Goal: Use online tool/utility

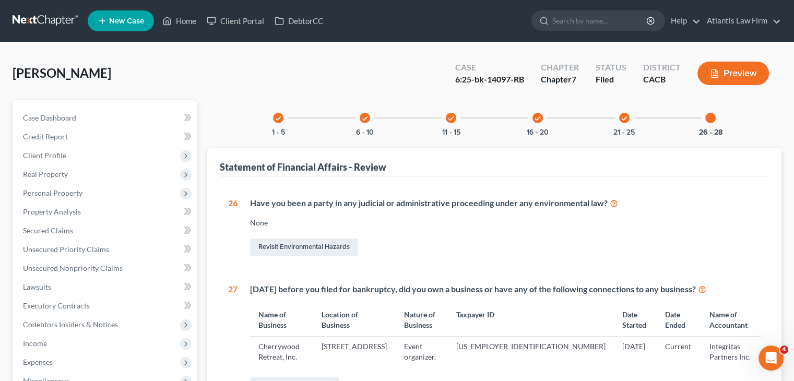
click at [43, 19] on link at bounding box center [46, 20] width 67 height 19
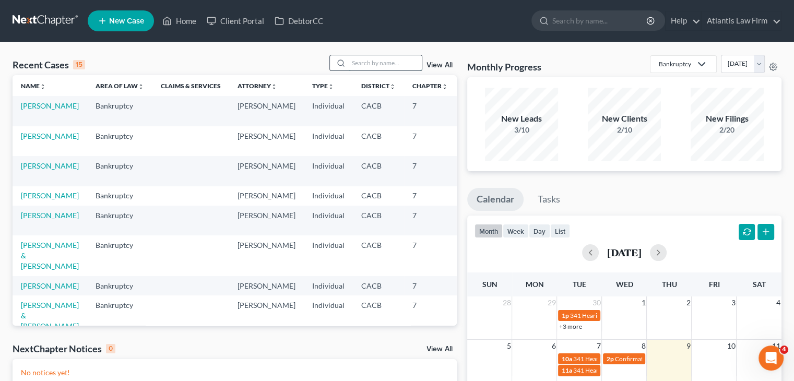
click at [376, 63] on input "search" at bounding box center [385, 62] width 73 height 15
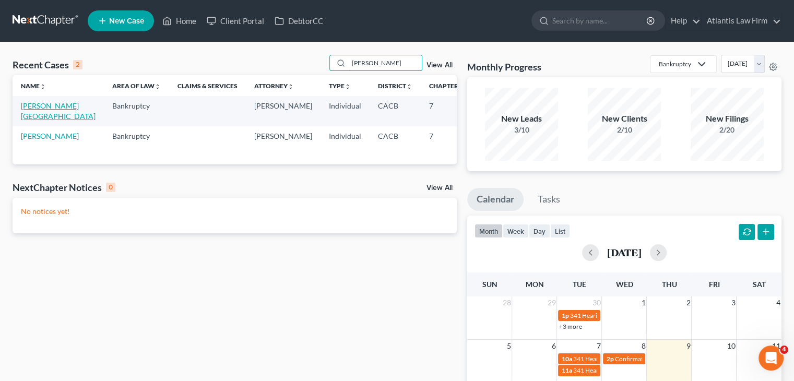
type input "[PERSON_NAME]"
click at [27, 110] on link "[PERSON_NAME][GEOGRAPHIC_DATA]" at bounding box center [58, 110] width 75 height 19
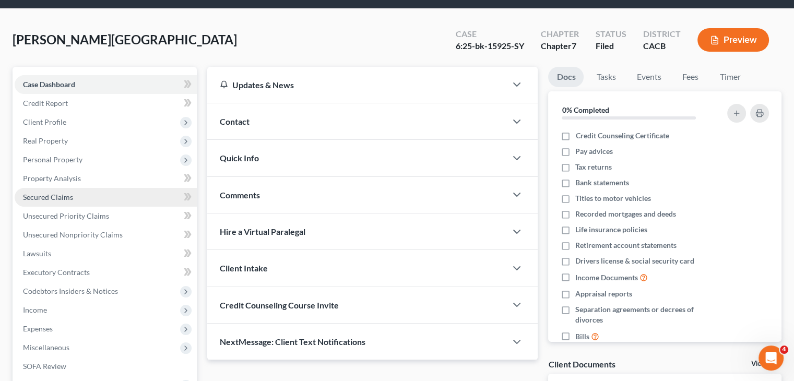
scroll to position [104, 0]
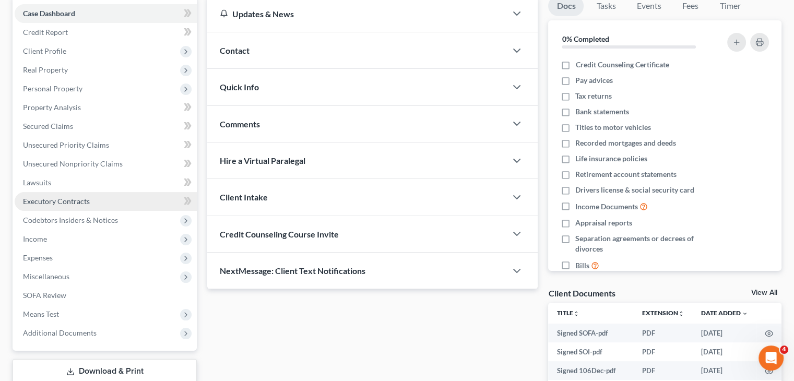
click at [59, 202] on span "Executory Contracts" at bounding box center [56, 201] width 67 height 9
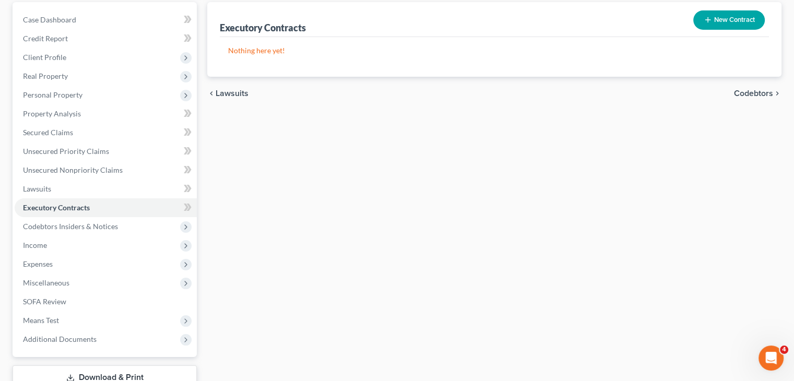
scroll to position [104, 0]
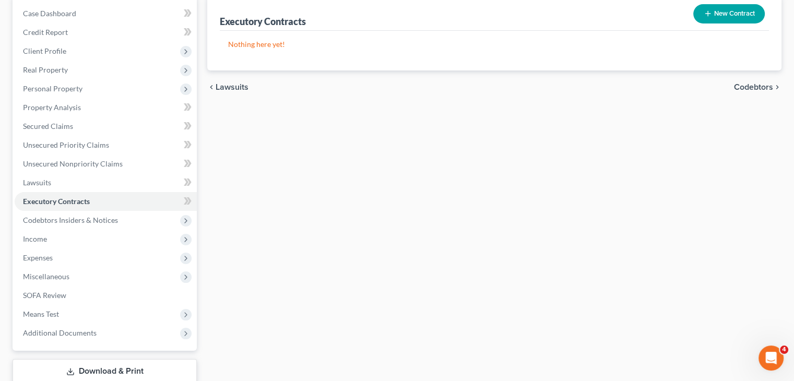
click at [749, 252] on div "Executory Contracts New Contract Nothing here yet! chevron_left Lawsuits Codebt…" at bounding box center [494, 203] width 585 height 415
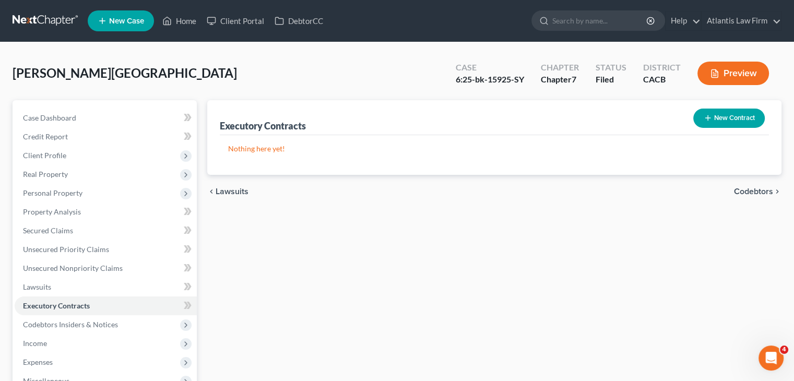
click at [46, 19] on link at bounding box center [46, 20] width 67 height 19
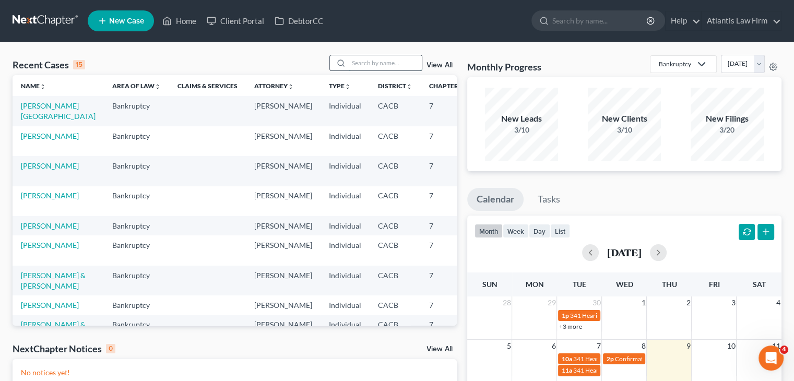
click at [370, 59] on input "search" at bounding box center [385, 62] width 73 height 15
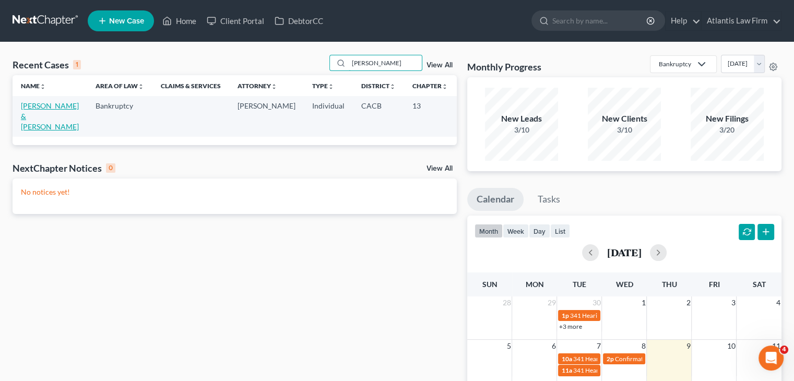
type input "chavez"
click at [36, 124] on link "Chavez, John & Jennie" at bounding box center [50, 116] width 58 height 30
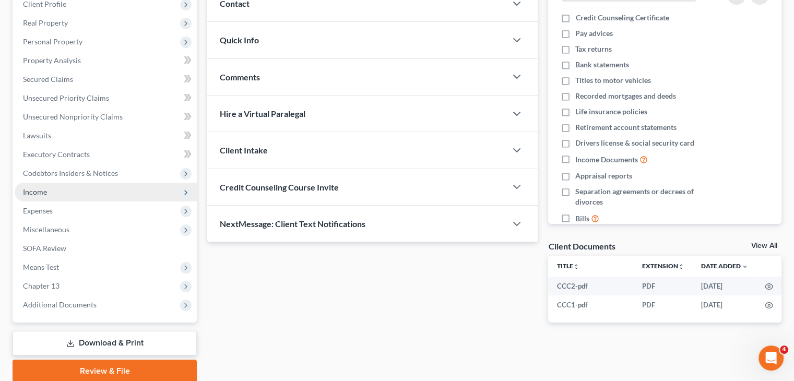
scroll to position [192, 0]
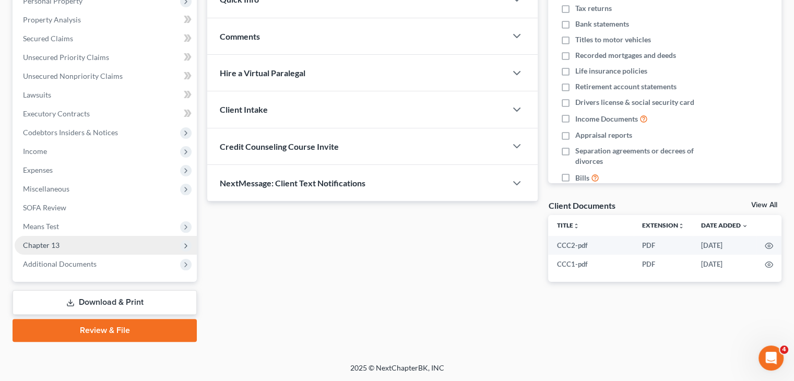
click at [53, 245] on span "Chapter 13" at bounding box center [41, 245] width 37 height 9
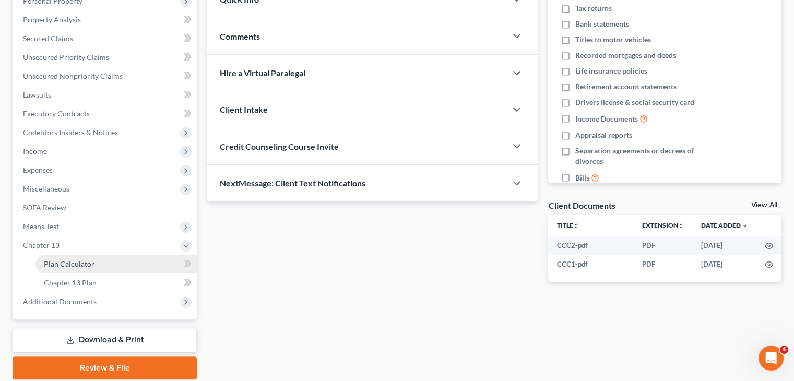
click at [56, 266] on span "Plan Calculator" at bounding box center [69, 264] width 51 height 9
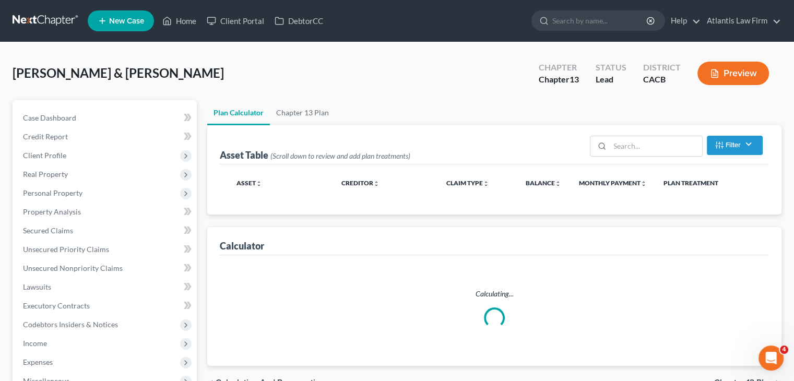
select select "59"
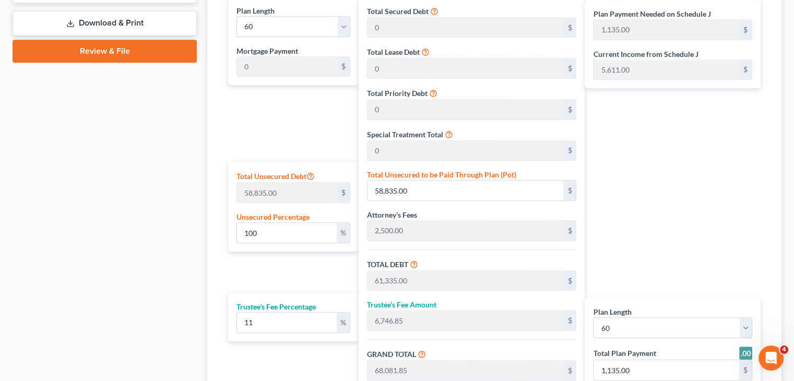
scroll to position [574, 0]
